Goal: Information Seeking & Learning: Compare options

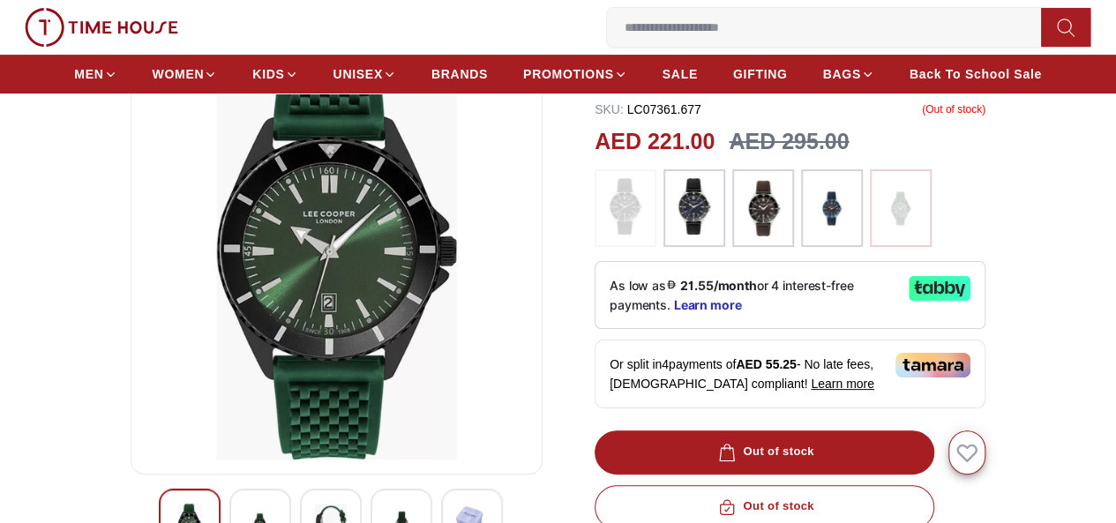
scroll to position [176, 0]
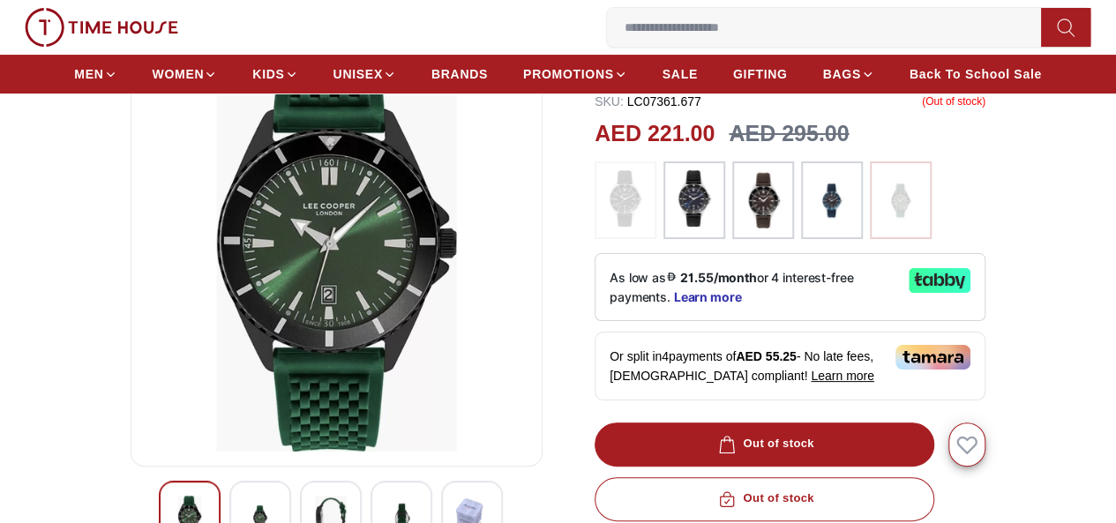
click at [672, 227] on img at bounding box center [694, 198] width 44 height 56
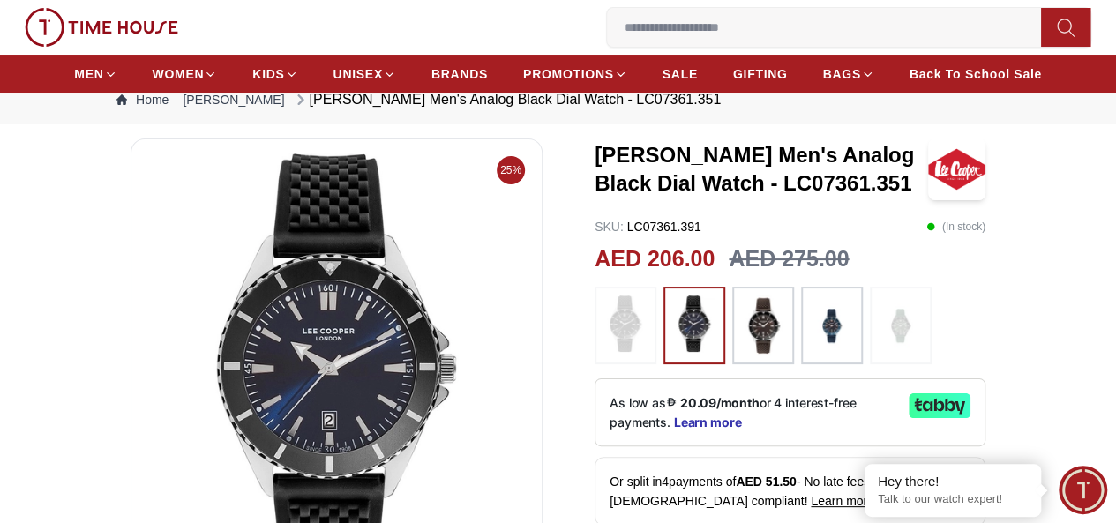
scroll to position [88, 0]
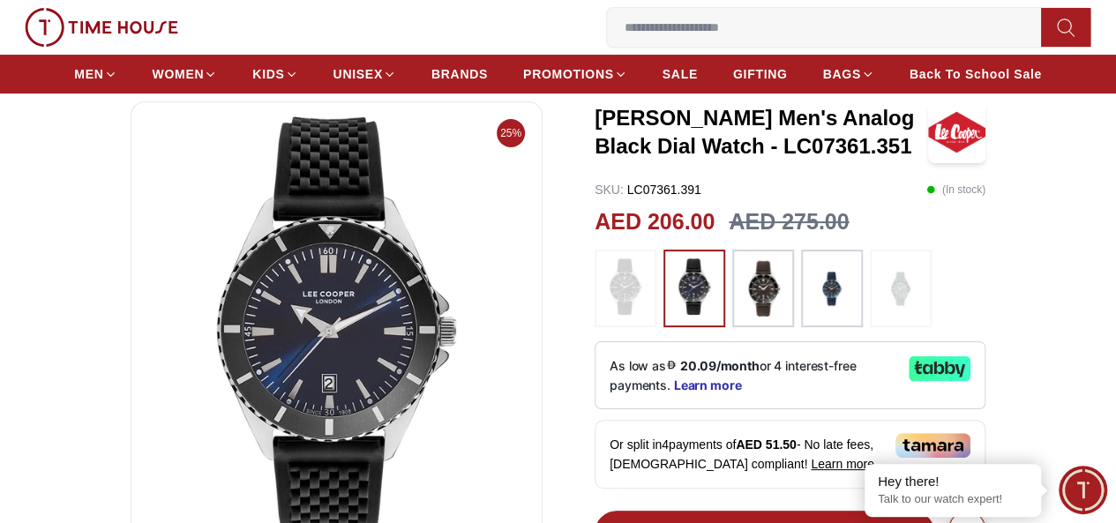
click at [816, 315] on img at bounding box center [832, 288] width 44 height 60
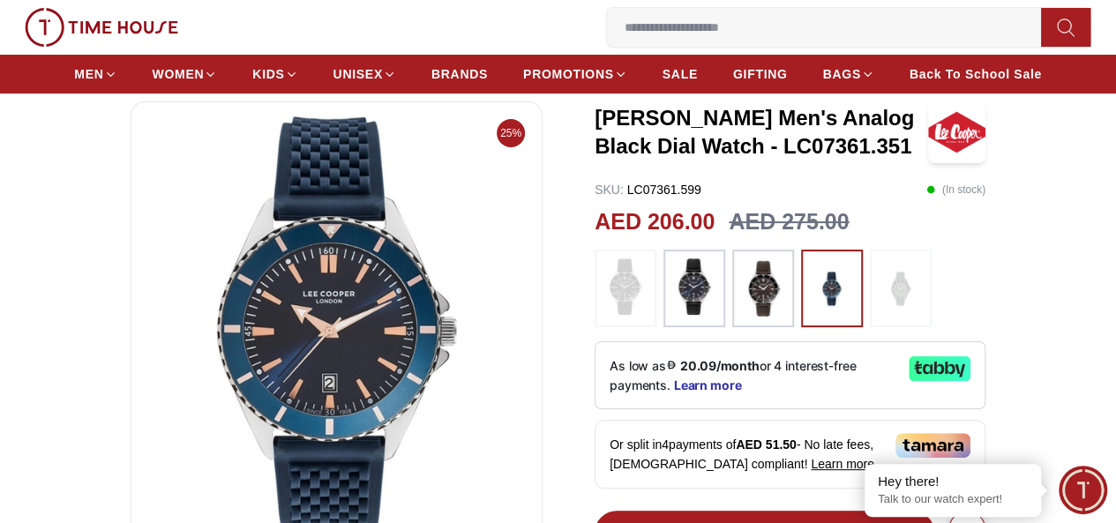
click at [672, 315] on img at bounding box center [694, 286] width 44 height 56
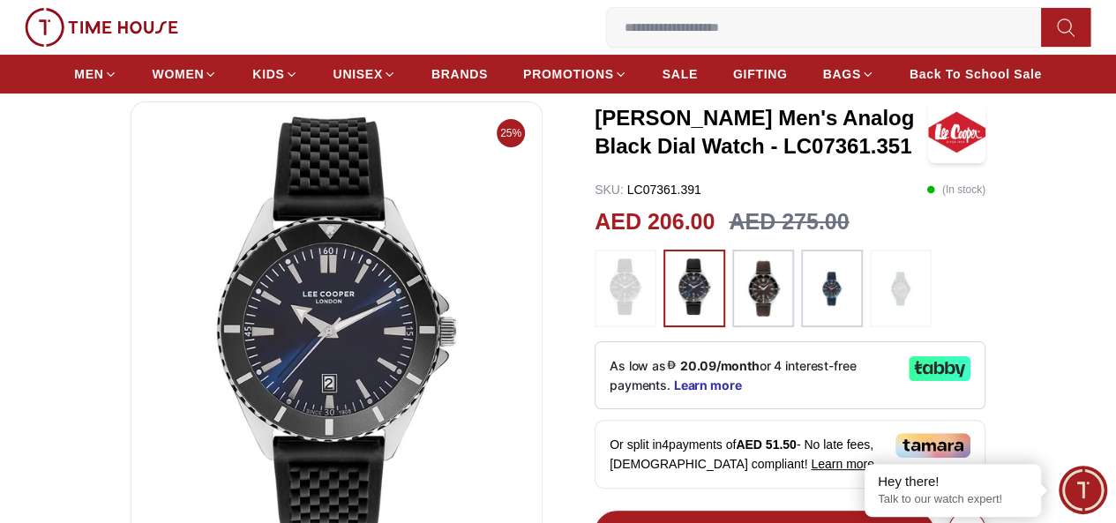
click at [768, 318] on img at bounding box center [763, 288] width 44 height 60
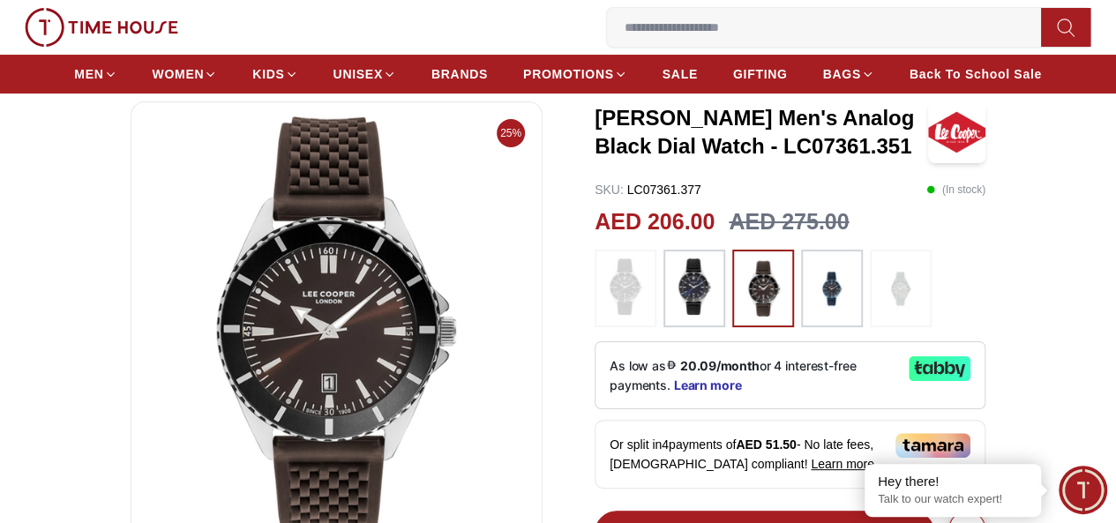
click at [688, 315] on img at bounding box center [694, 286] width 44 height 56
